Goal: Task Accomplishment & Management: Use online tool/utility

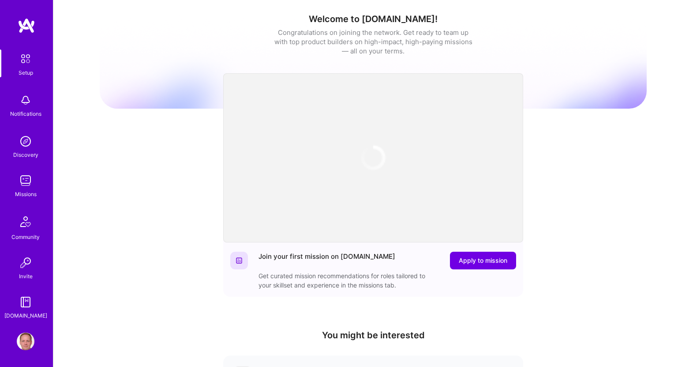
click at [29, 188] on img at bounding box center [26, 181] width 18 height 18
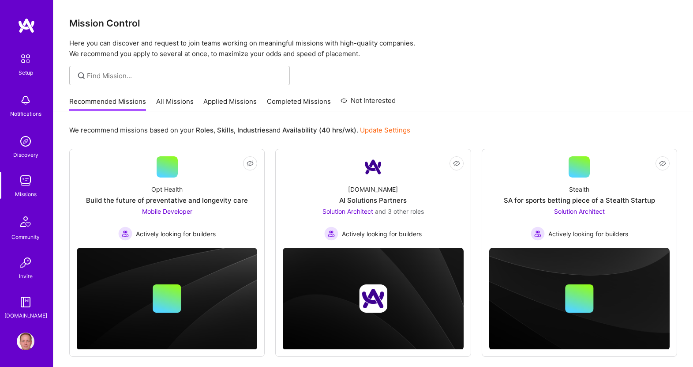
click at [222, 104] on link "Applied Missions" at bounding box center [229, 104] width 53 height 15
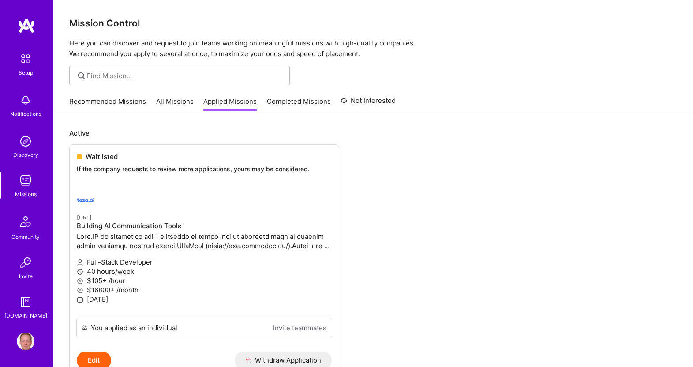
click at [175, 101] on link "All Missions" at bounding box center [175, 104] width 38 height 15
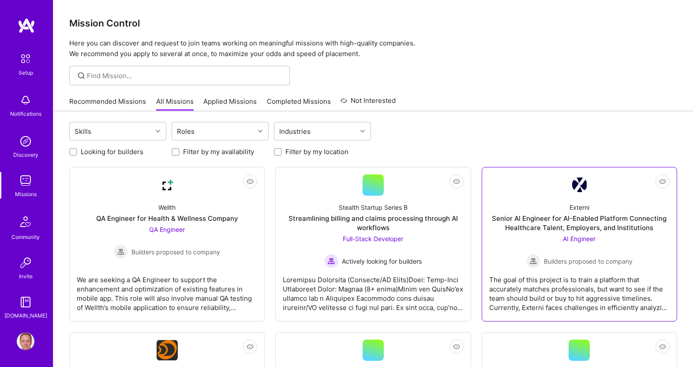
click at [560, 206] on div "Externi Senior AI Engineer for AI-Enabled Platform Connecting Healthcare Talent…" at bounding box center [579, 231] width 180 height 72
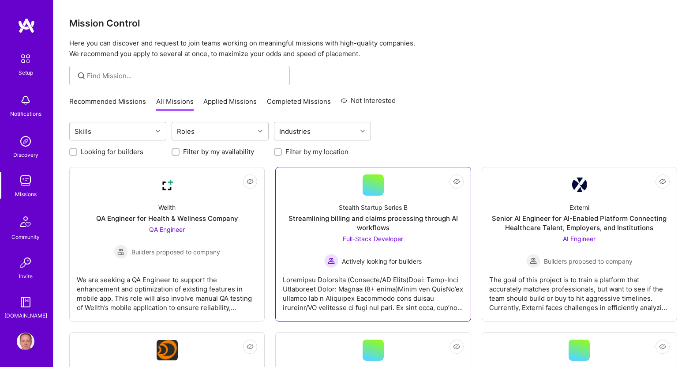
click at [386, 221] on div "Streamlining billing and claims processing through AI workflows" at bounding box center [373, 223] width 180 height 19
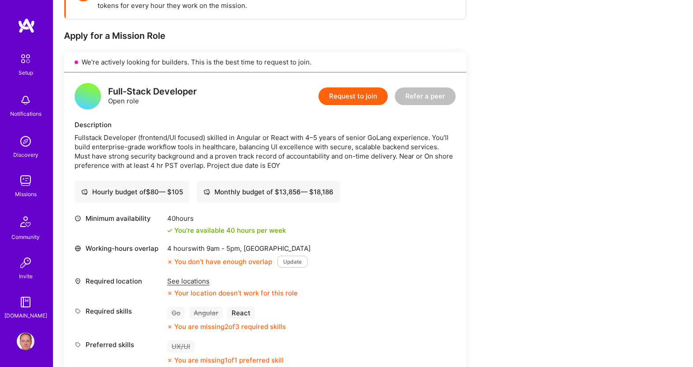
scroll to position [81, 0]
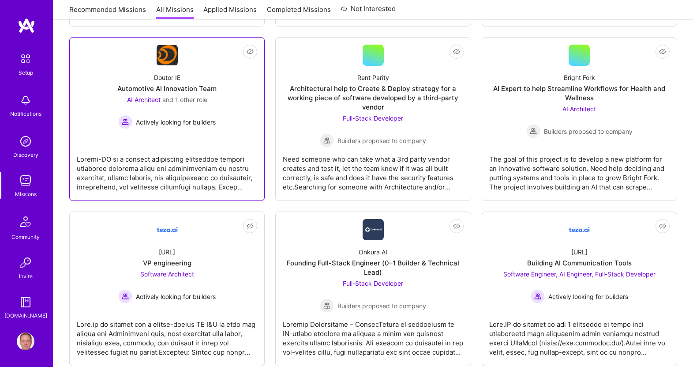
scroll to position [407, 0]
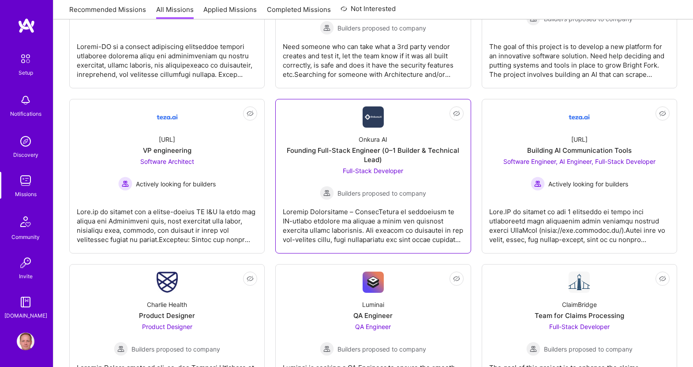
click at [308, 169] on div "Onkura AI Founding Full-Stack Engineer (0–1 Builder & Technical Lead) Full-Stac…" at bounding box center [373, 164] width 180 height 72
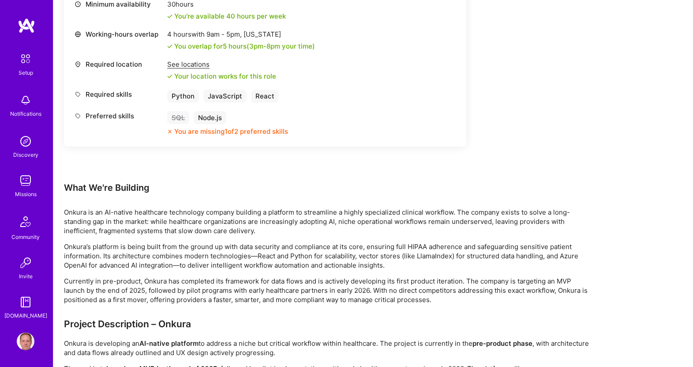
scroll to position [379, 0]
